Goal: Share content: Share content

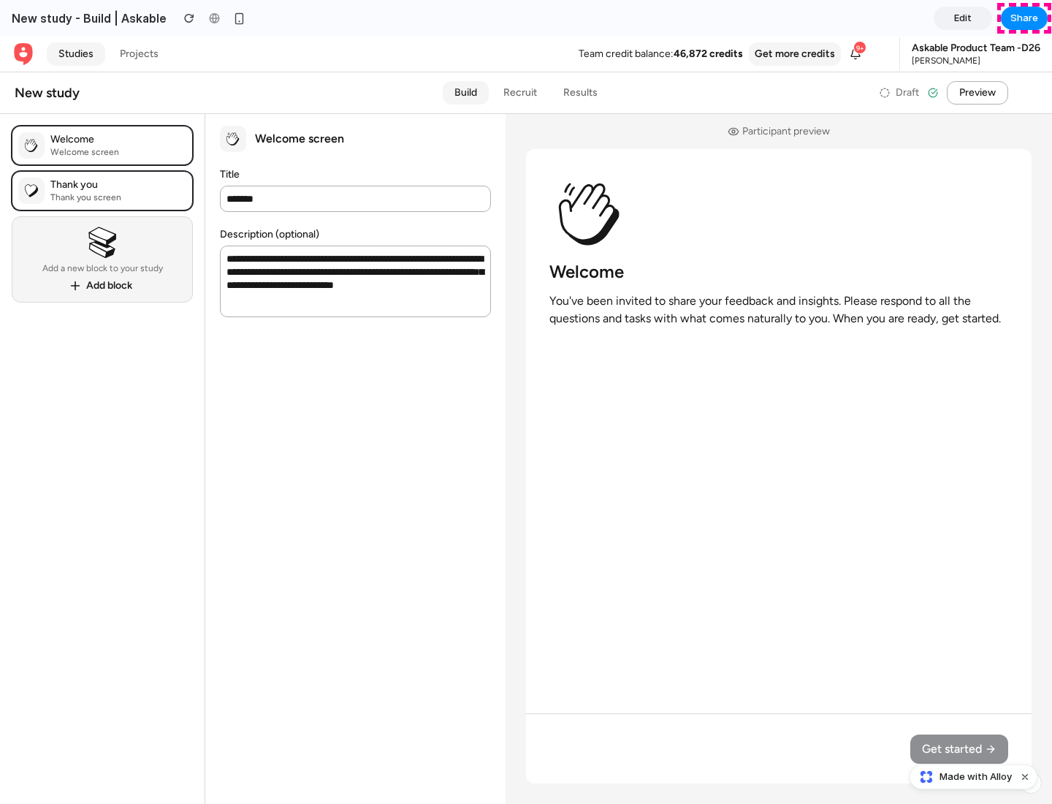
click at [1024, 18] on span "Share" at bounding box center [1024, 18] width 28 height 15
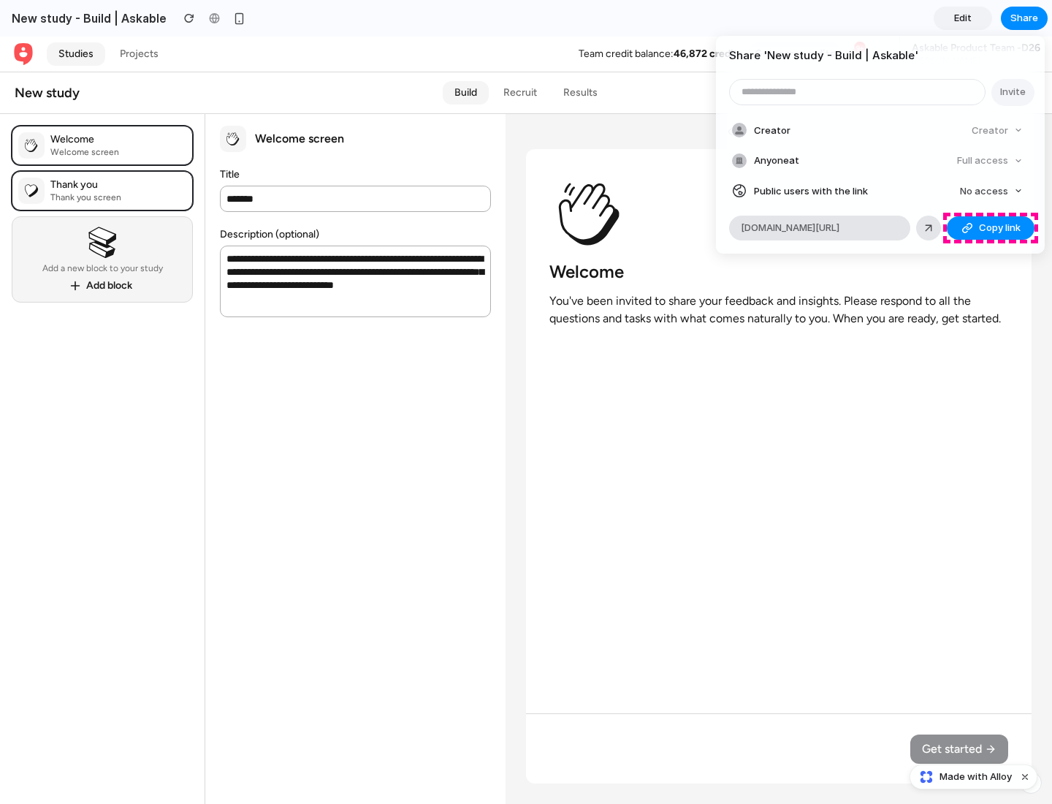
click at [991, 228] on span "Copy link" at bounding box center [1000, 228] width 42 height 15
click at [975, 777] on div "Share ' New study - Build | Askable ' Invite Creator Creator Anyone at Full acc…" at bounding box center [526, 402] width 1052 height 804
